Goal: Task Accomplishment & Management: Manage account settings

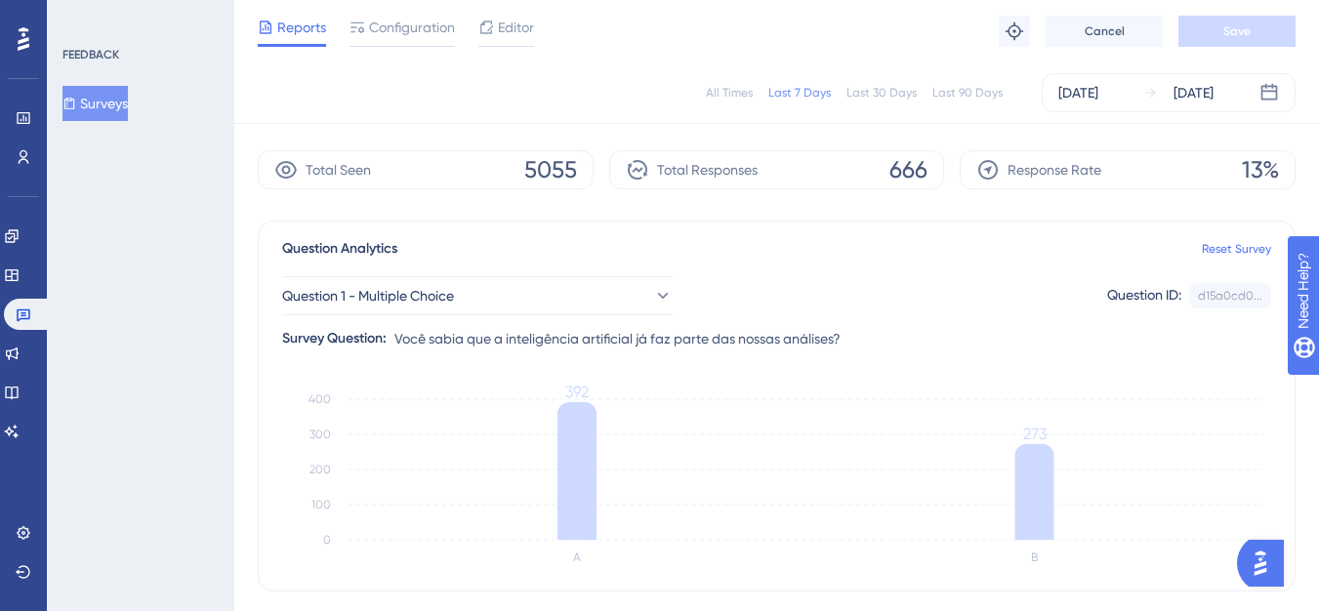
scroll to position [98, 0]
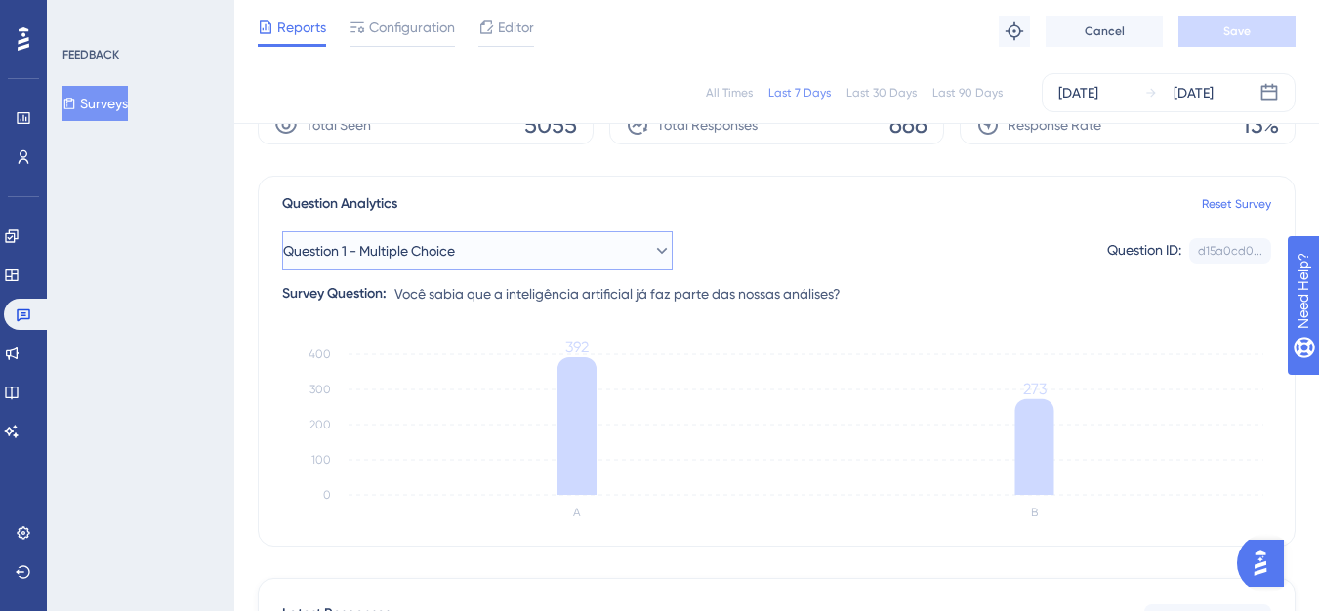
click at [593, 263] on button "Question 1 - Multiple Choice" at bounding box center [477, 250] width 391 height 39
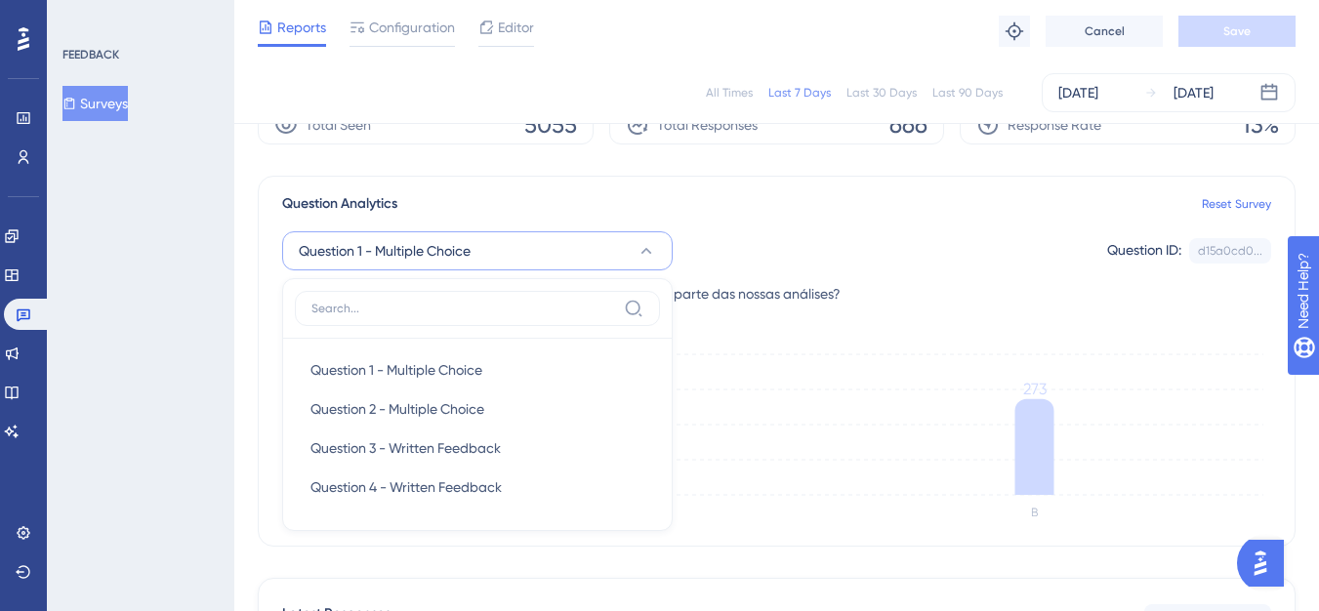
scroll to position [196, 0]
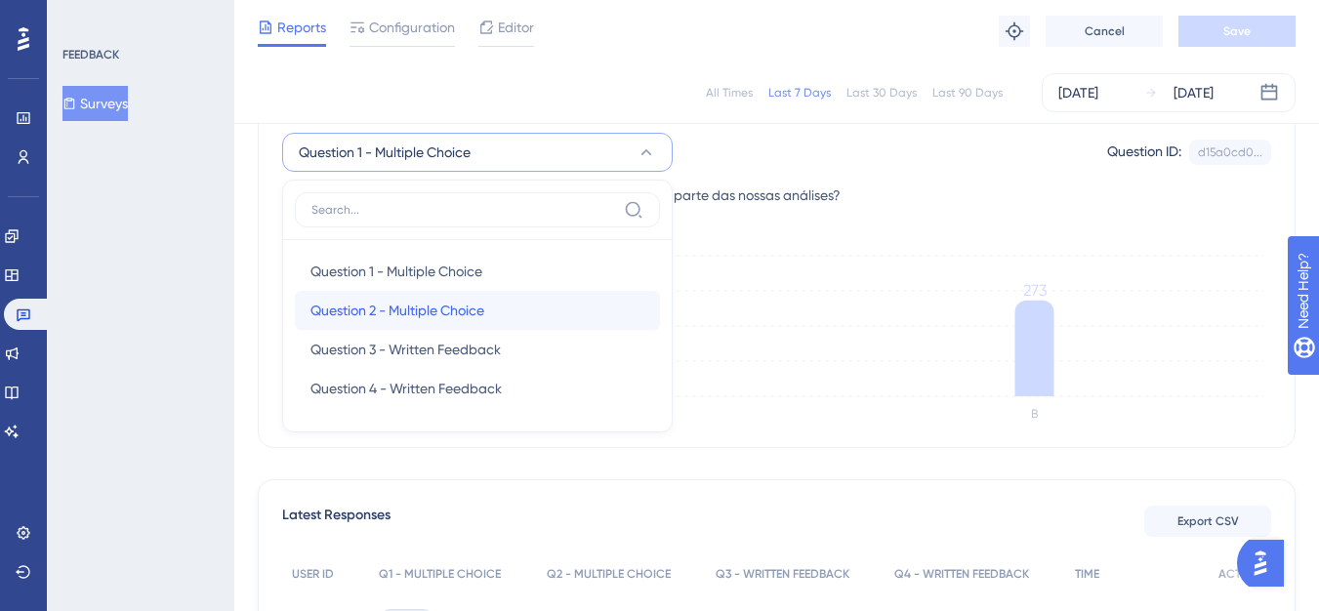
click at [499, 313] on div "Question 2 - Multiple Choice Question 2 - Multiple Choice" at bounding box center [478, 310] width 334 height 39
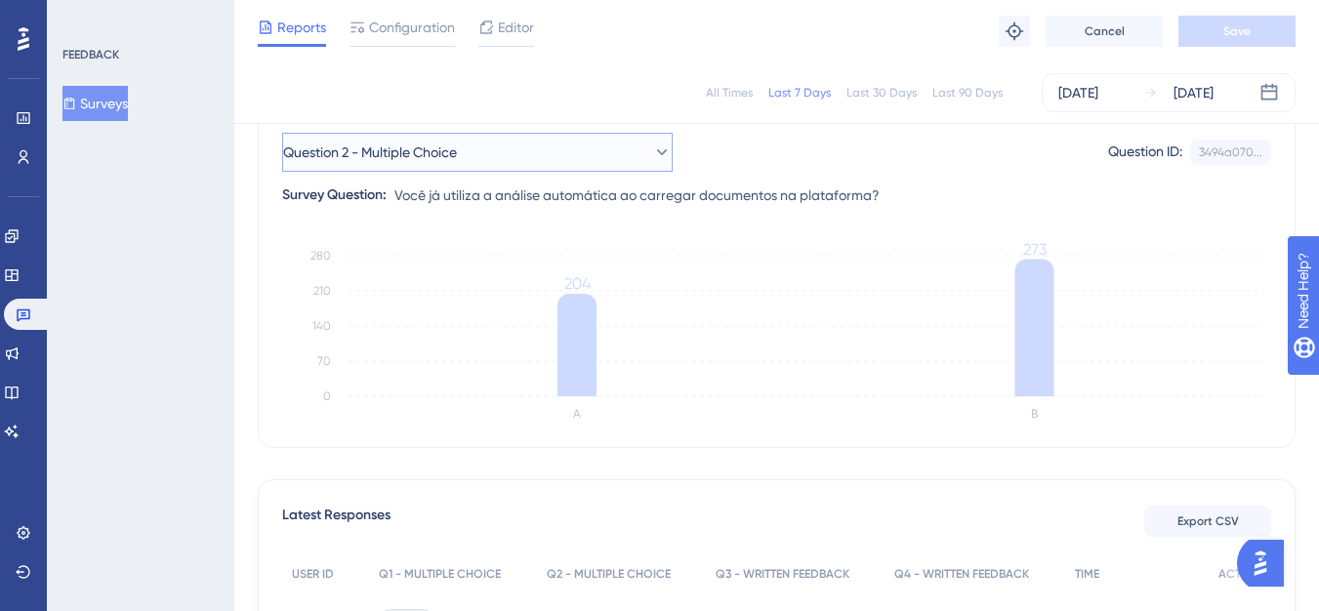
click at [462, 165] on button "Question 2 - Multiple Choice" at bounding box center [477, 152] width 391 height 39
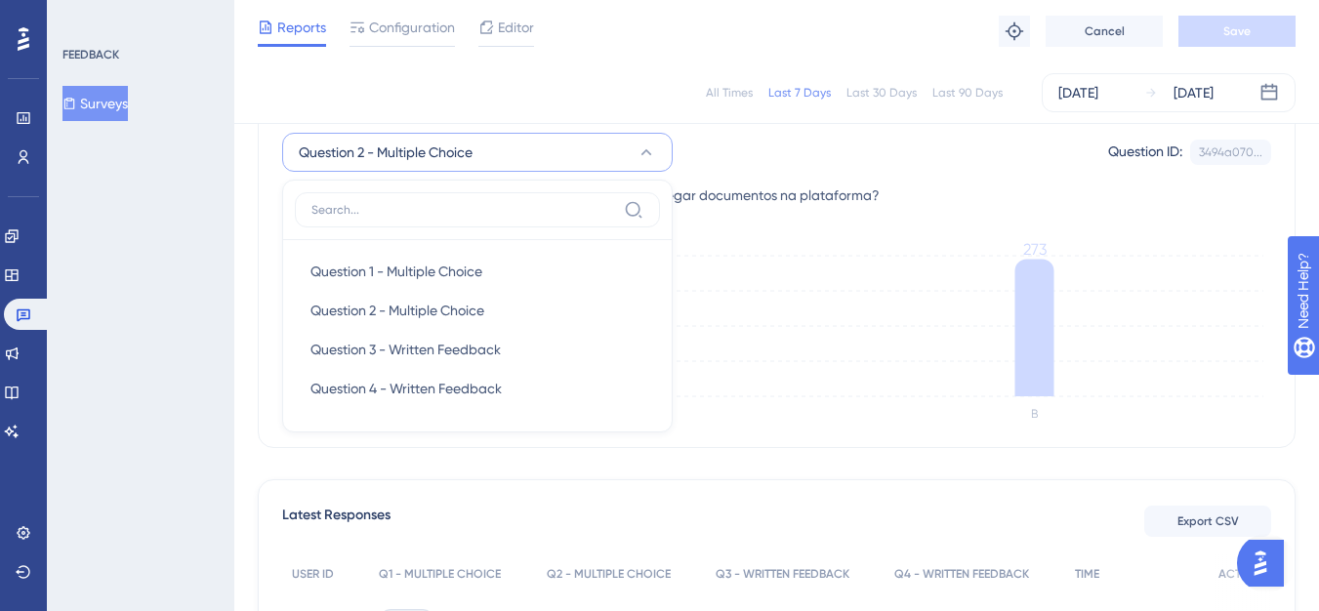
scroll to position [197, 0]
click at [463, 262] on span "Question 1 - Multiple Choice" at bounding box center [397, 270] width 172 height 23
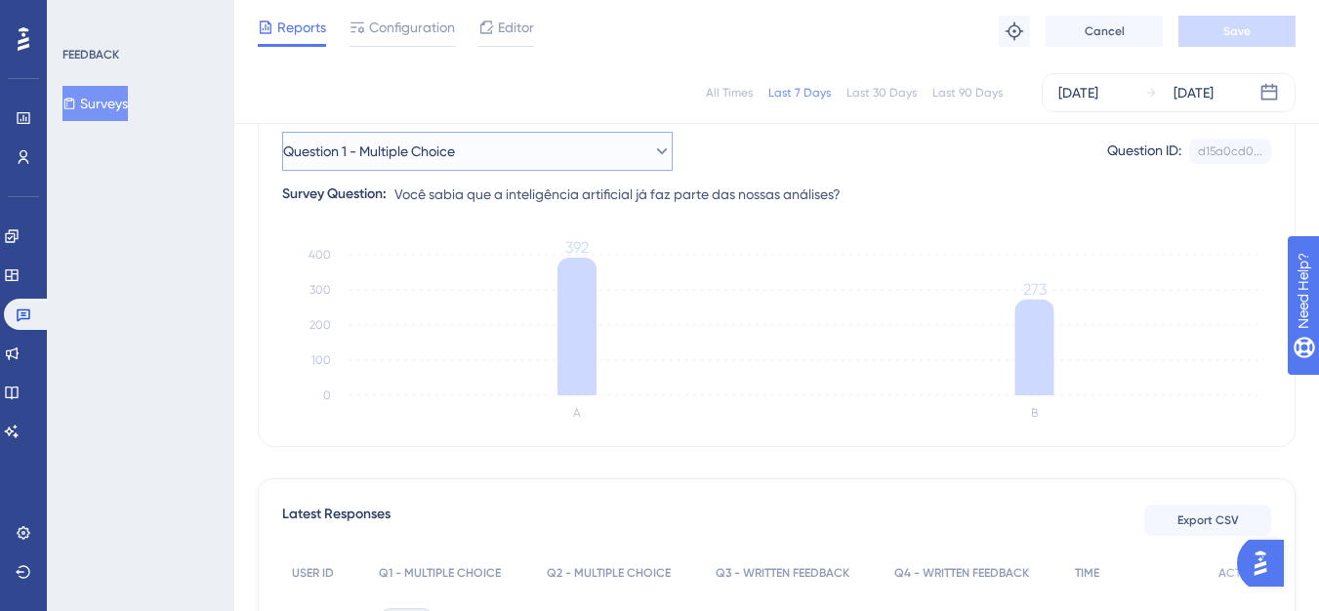
click at [652, 156] on icon at bounding box center [662, 152] width 20 height 20
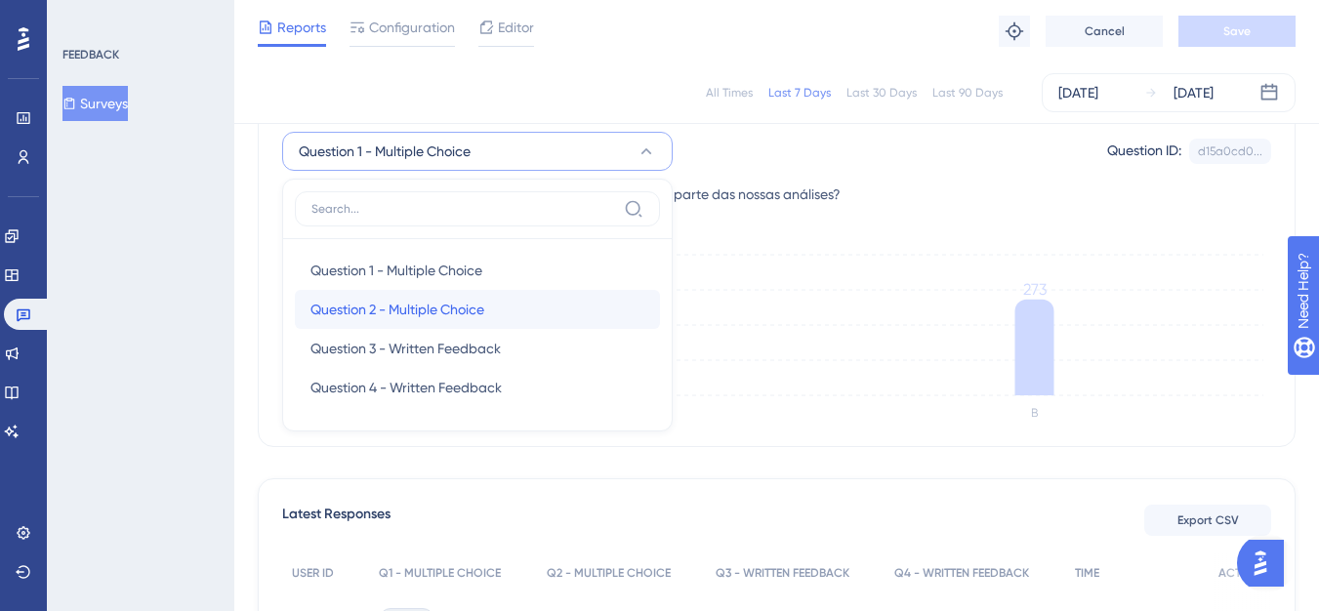
click at [471, 299] on span "Question 2 - Multiple Choice" at bounding box center [398, 309] width 174 height 23
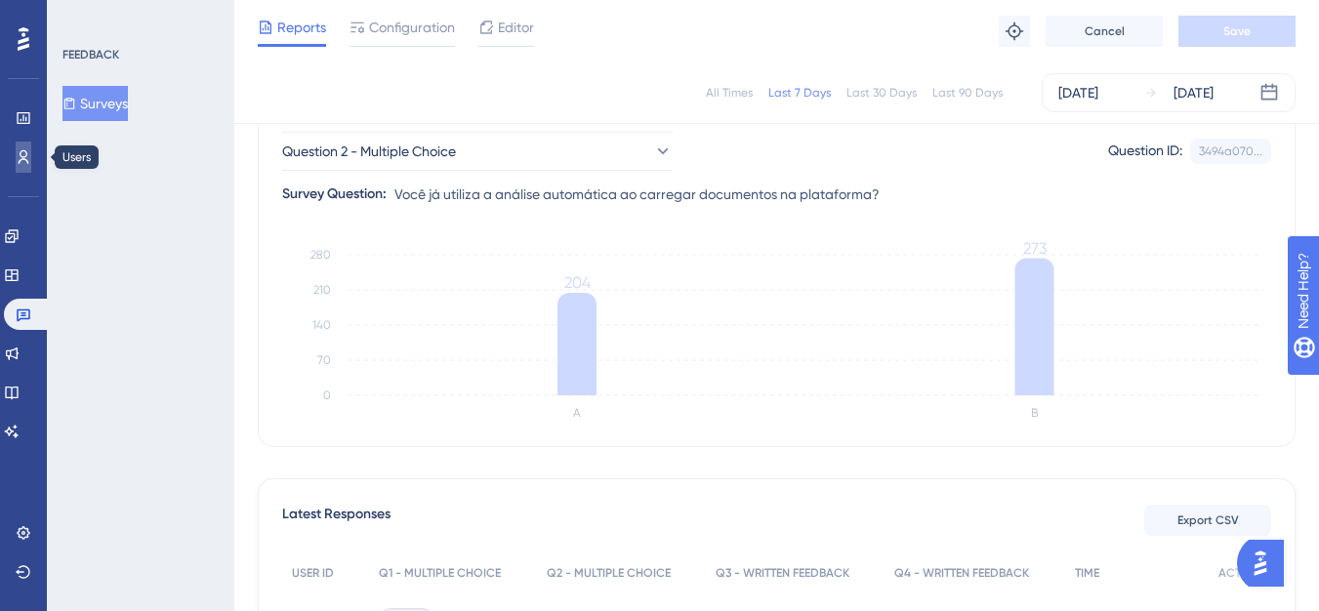
click at [31, 154] on link at bounding box center [24, 157] width 16 height 31
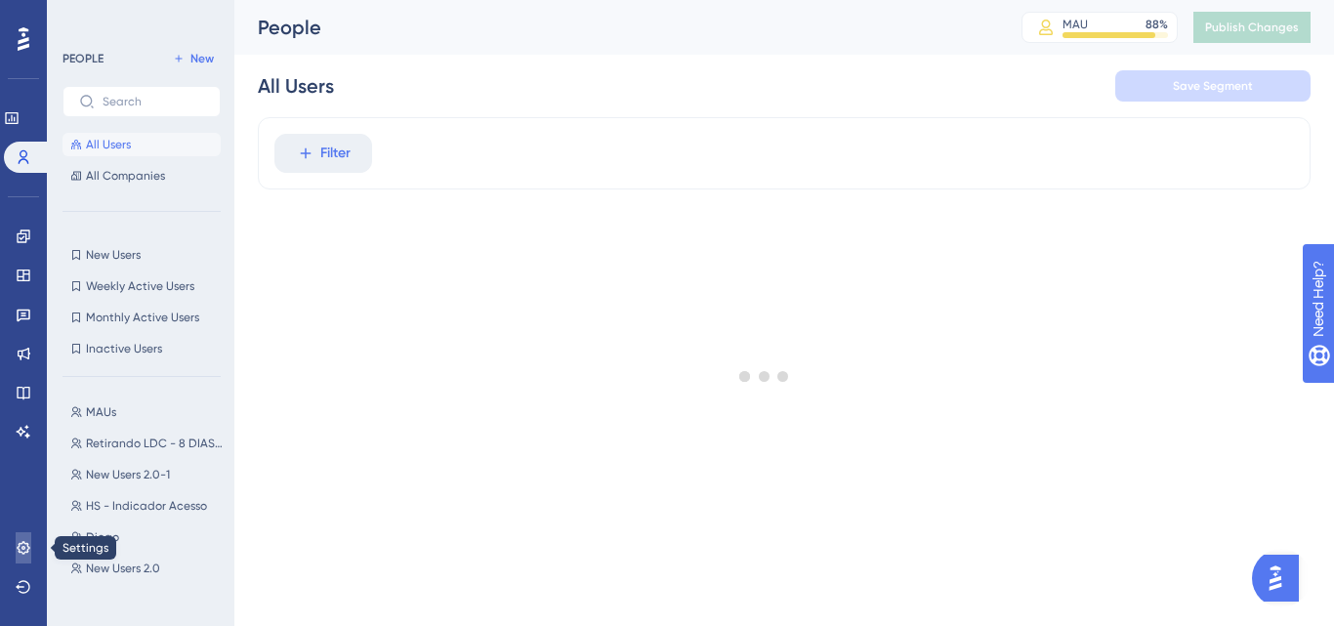
click at [24, 546] on link at bounding box center [24, 547] width 16 height 31
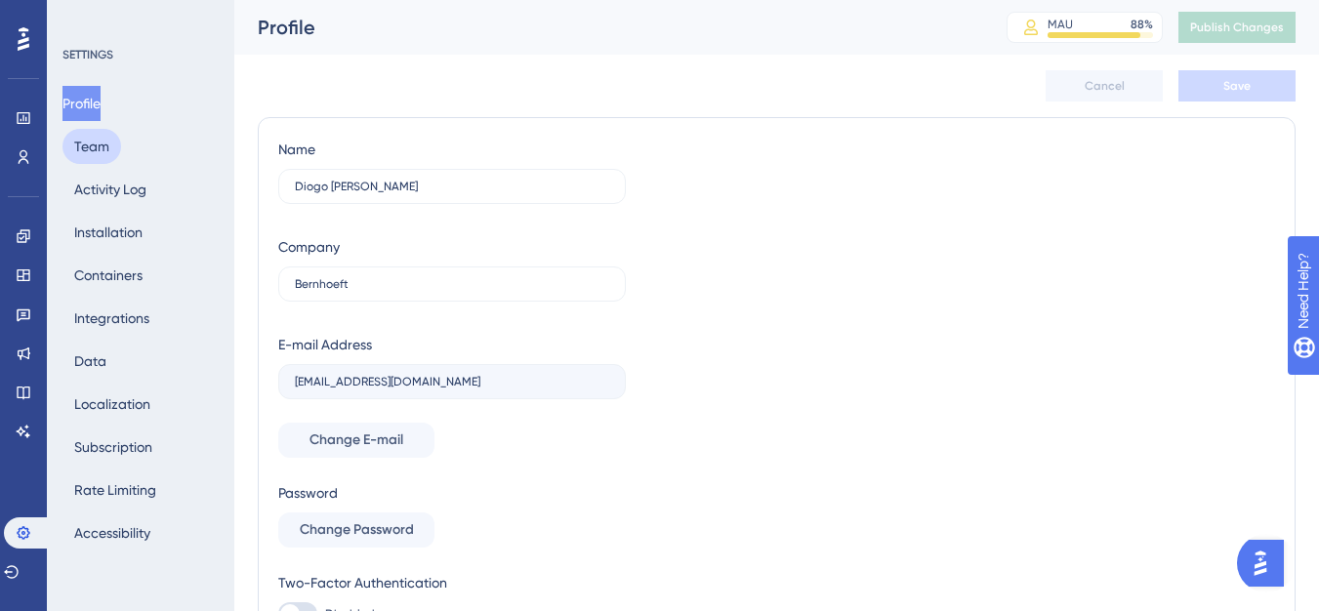
click at [104, 148] on button "Team" at bounding box center [91, 146] width 59 height 35
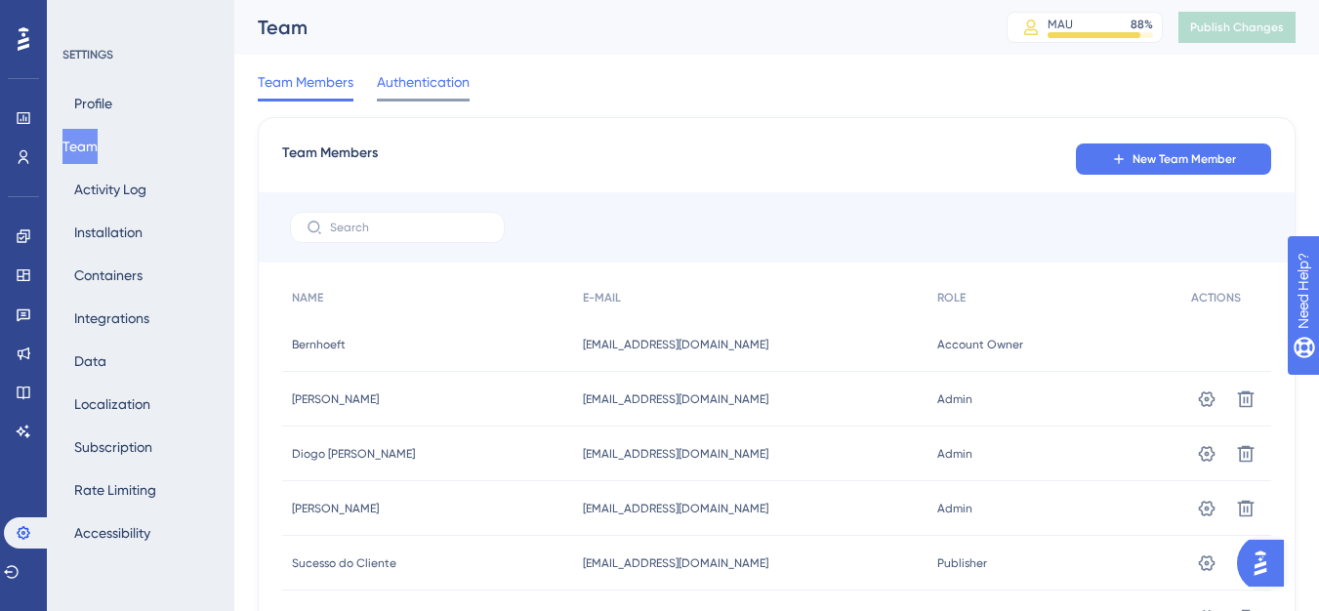
click at [425, 76] on span "Authentication" at bounding box center [423, 81] width 93 height 23
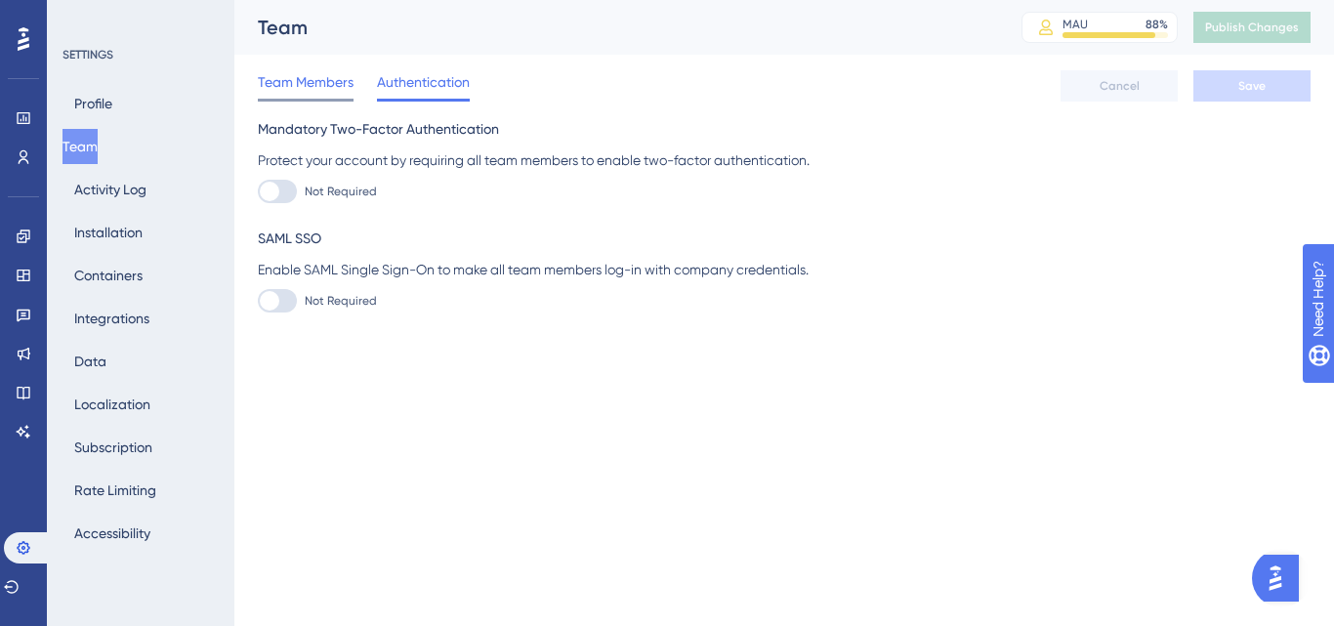
click at [328, 85] on span "Team Members" at bounding box center [306, 81] width 96 height 23
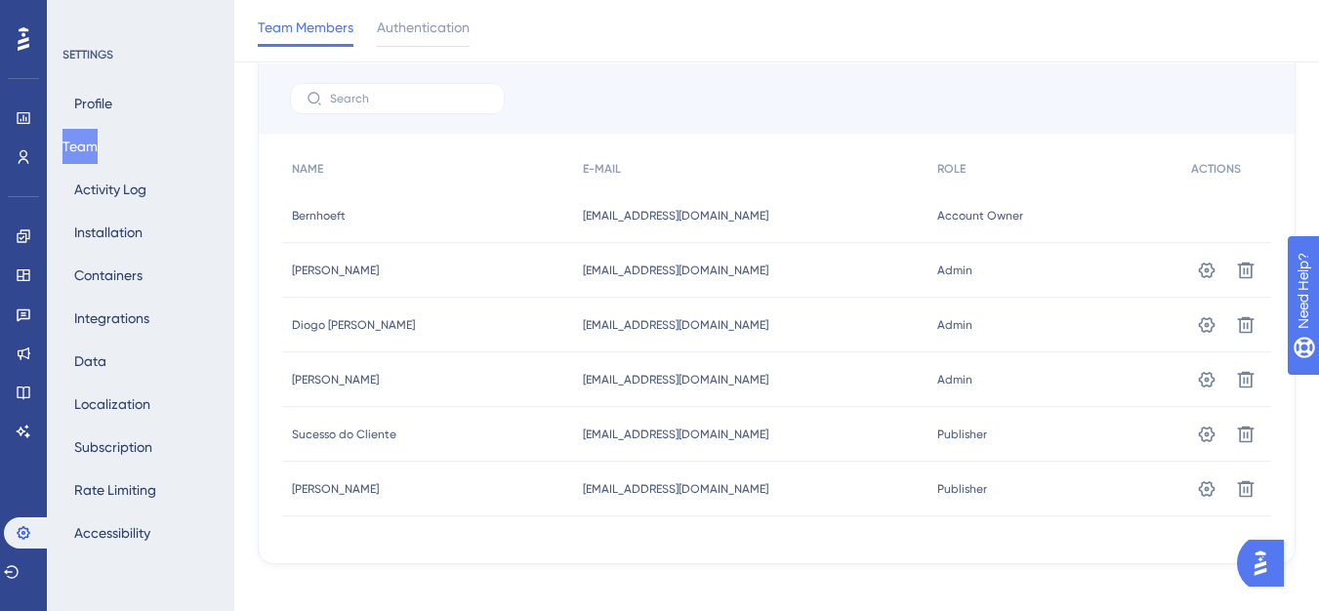
scroll to position [145, 0]
